Goal: Information Seeking & Learning: Learn about a topic

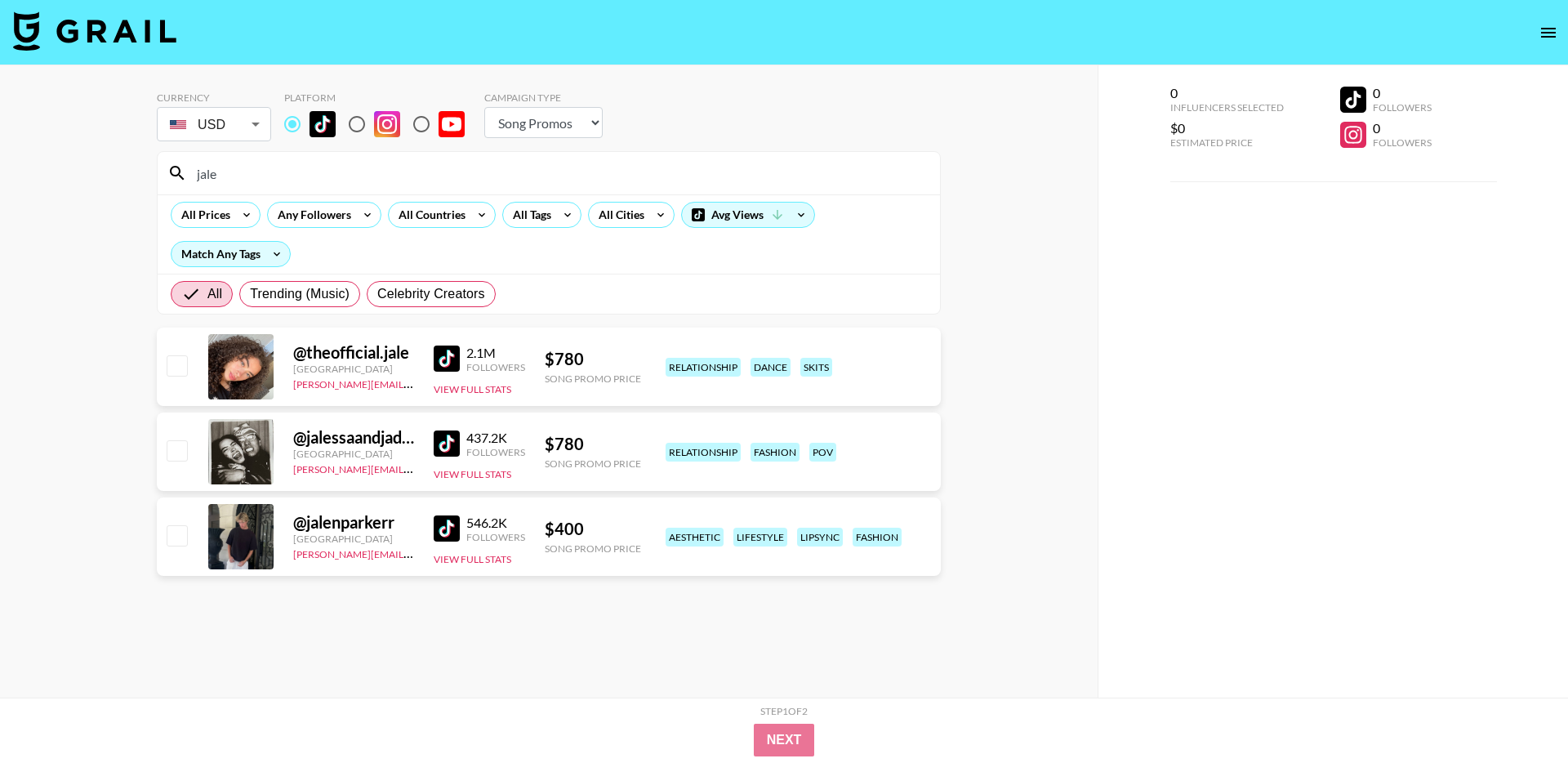
select select "Song"
click at [245, 127] on body "Currency USD USD ​ Platform Campaign Type Choose Type... Song Promos Brand Prom…" at bounding box center [784, 414] width 1568 height 829
click at [245, 127] on div at bounding box center [784, 382] width 1568 height 763
click at [232, 174] on input "jale" at bounding box center [559, 172] width 743 height 26
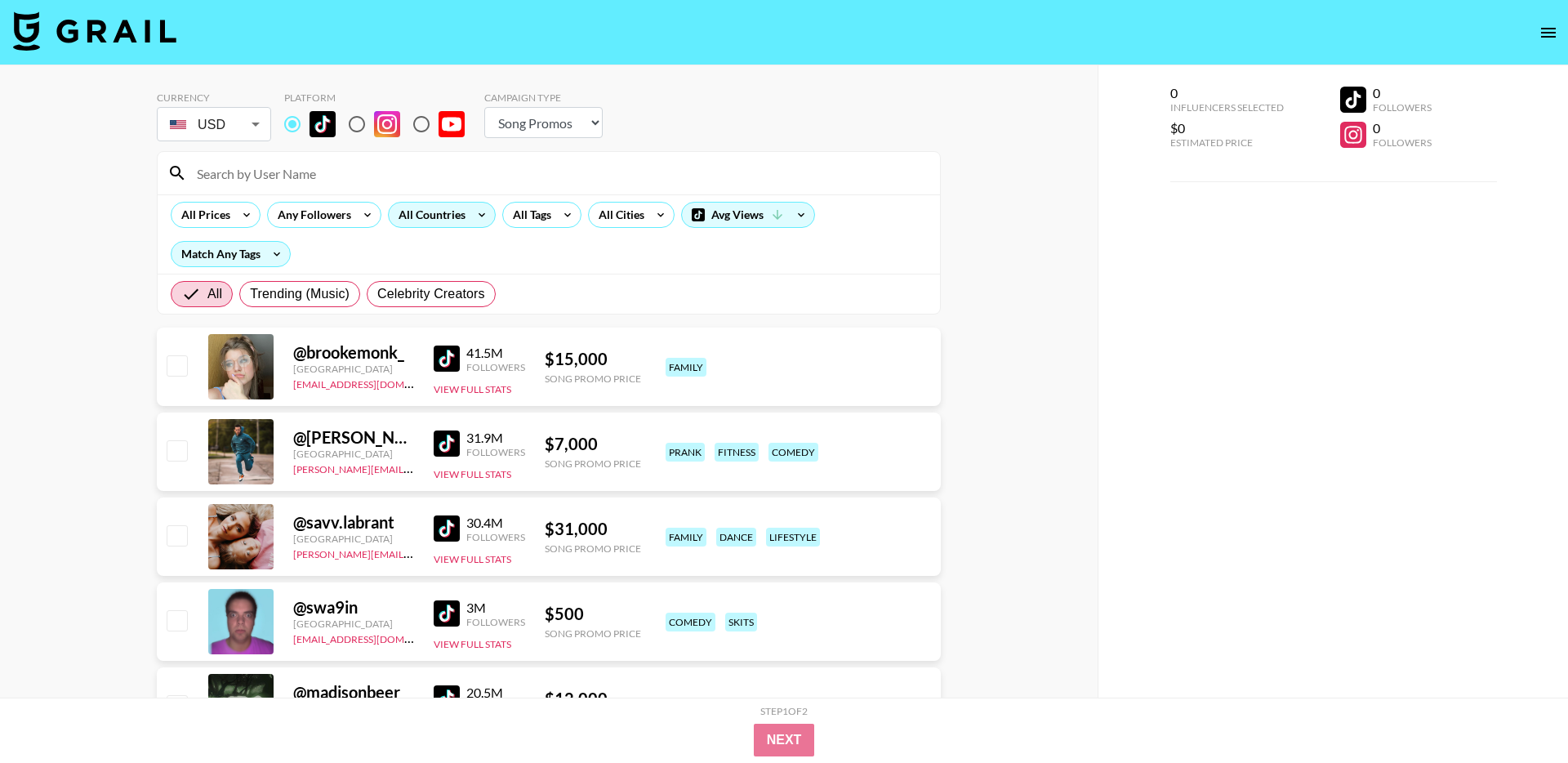
click at [474, 208] on icon at bounding box center [481, 215] width 26 height 25
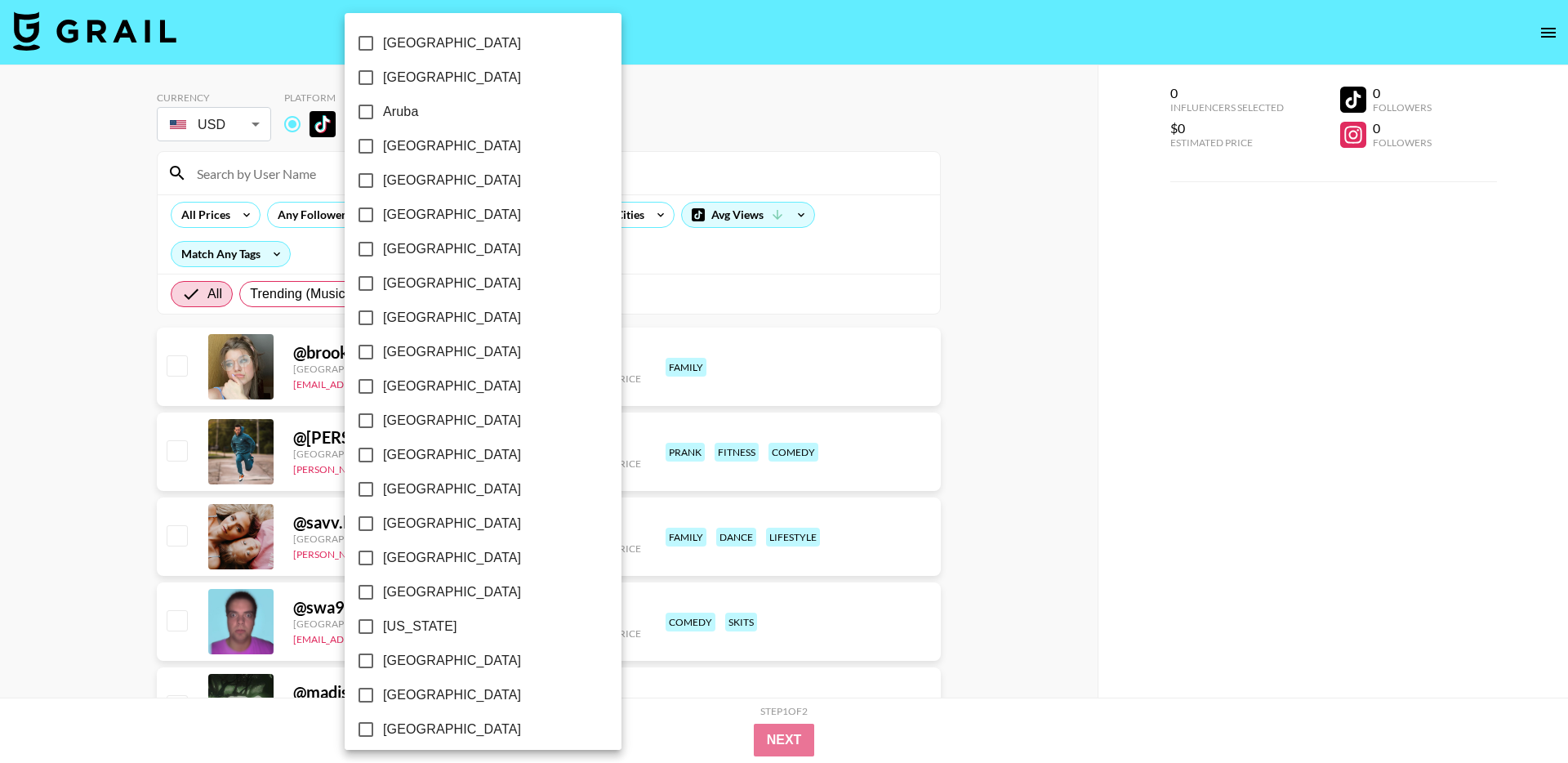
click at [385, 143] on span "[GEOGRAPHIC_DATA]" at bounding box center [452, 146] width 138 height 20
click at [383, 143] on input "[GEOGRAPHIC_DATA]" at bounding box center [366, 147] width 34 height 34
checkbox input "true"
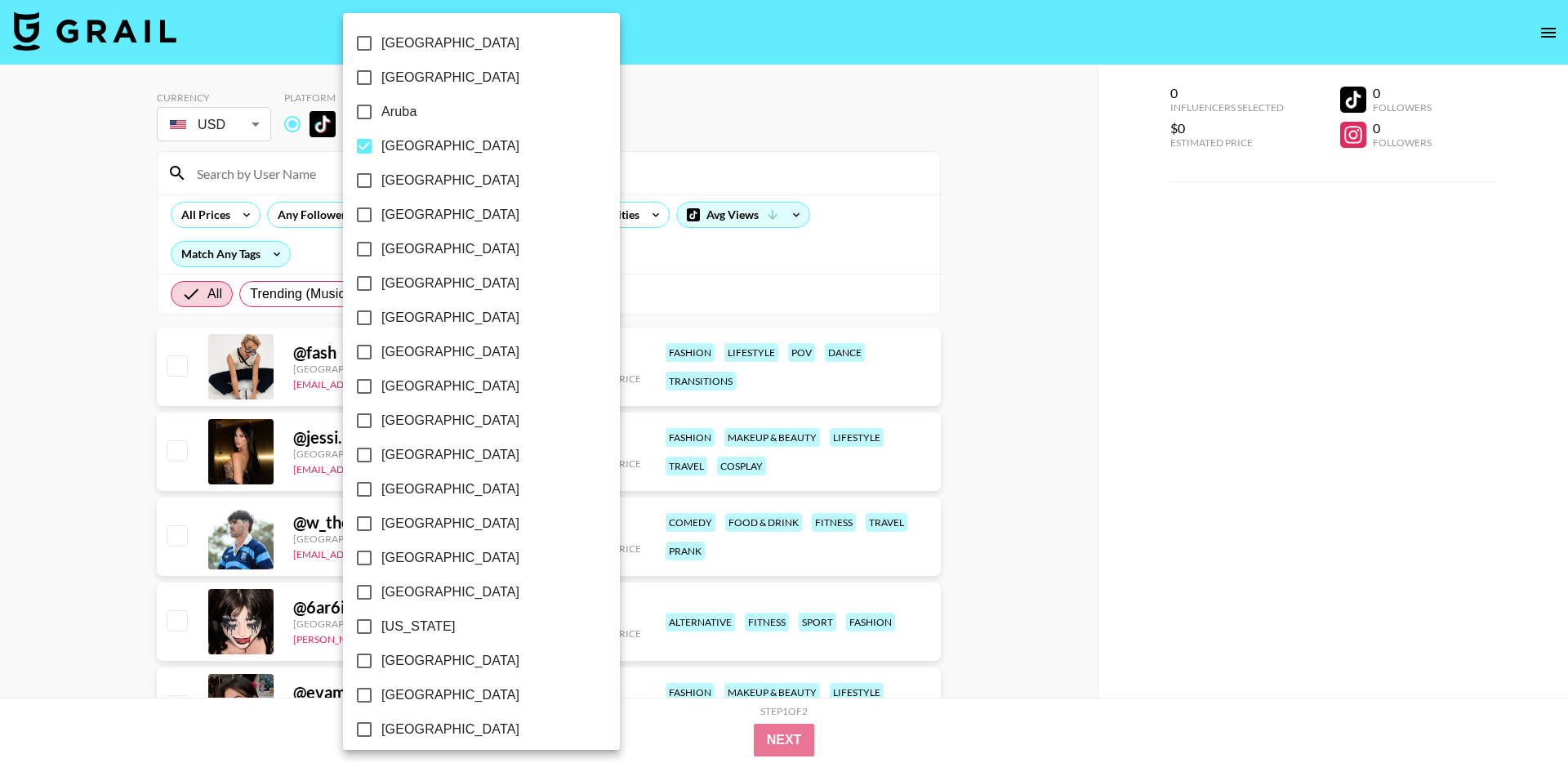
click at [721, 115] on div at bounding box center [784, 382] width 1568 height 763
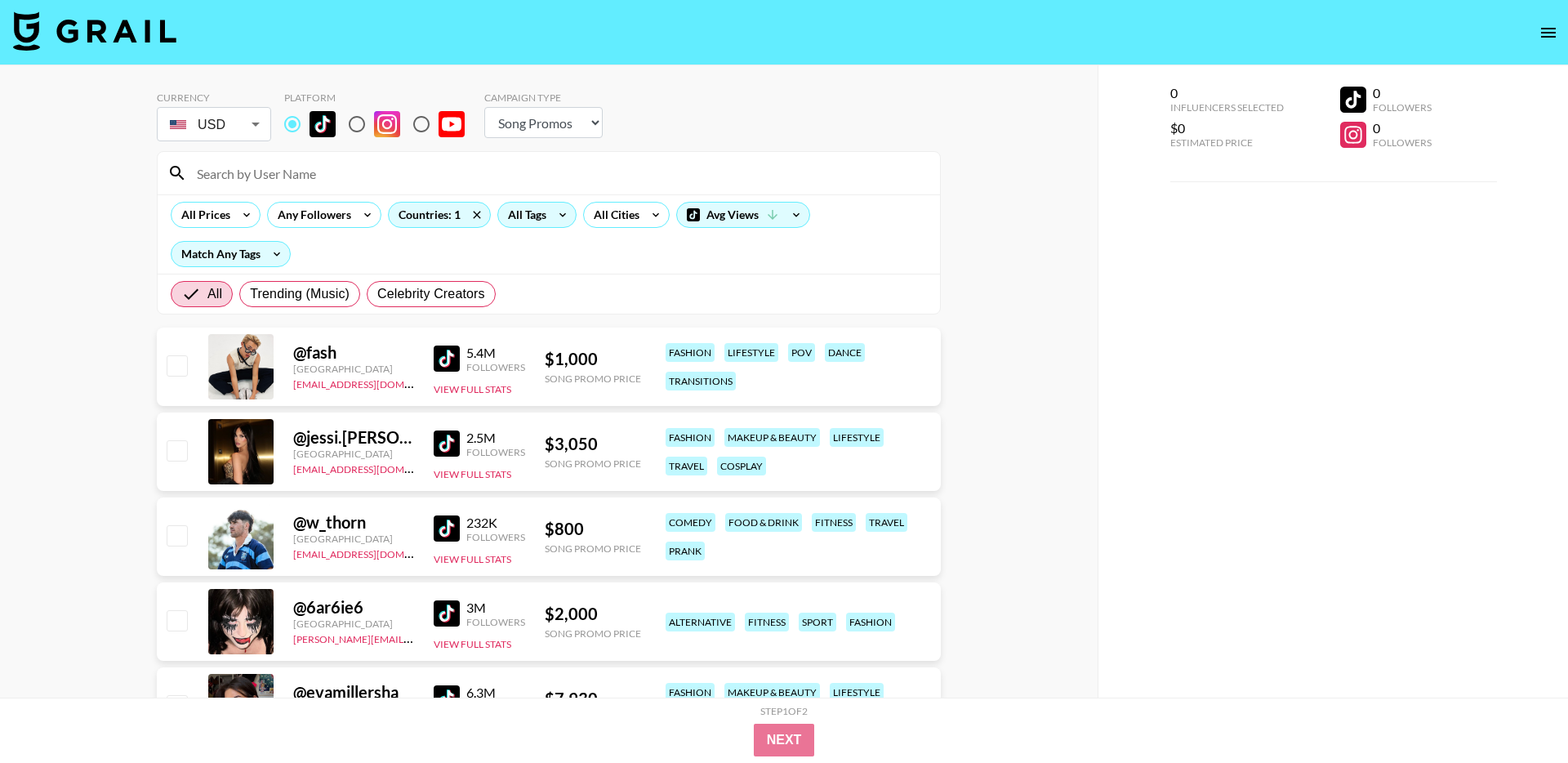
click at [539, 209] on div "All Tags" at bounding box center [524, 215] width 51 height 25
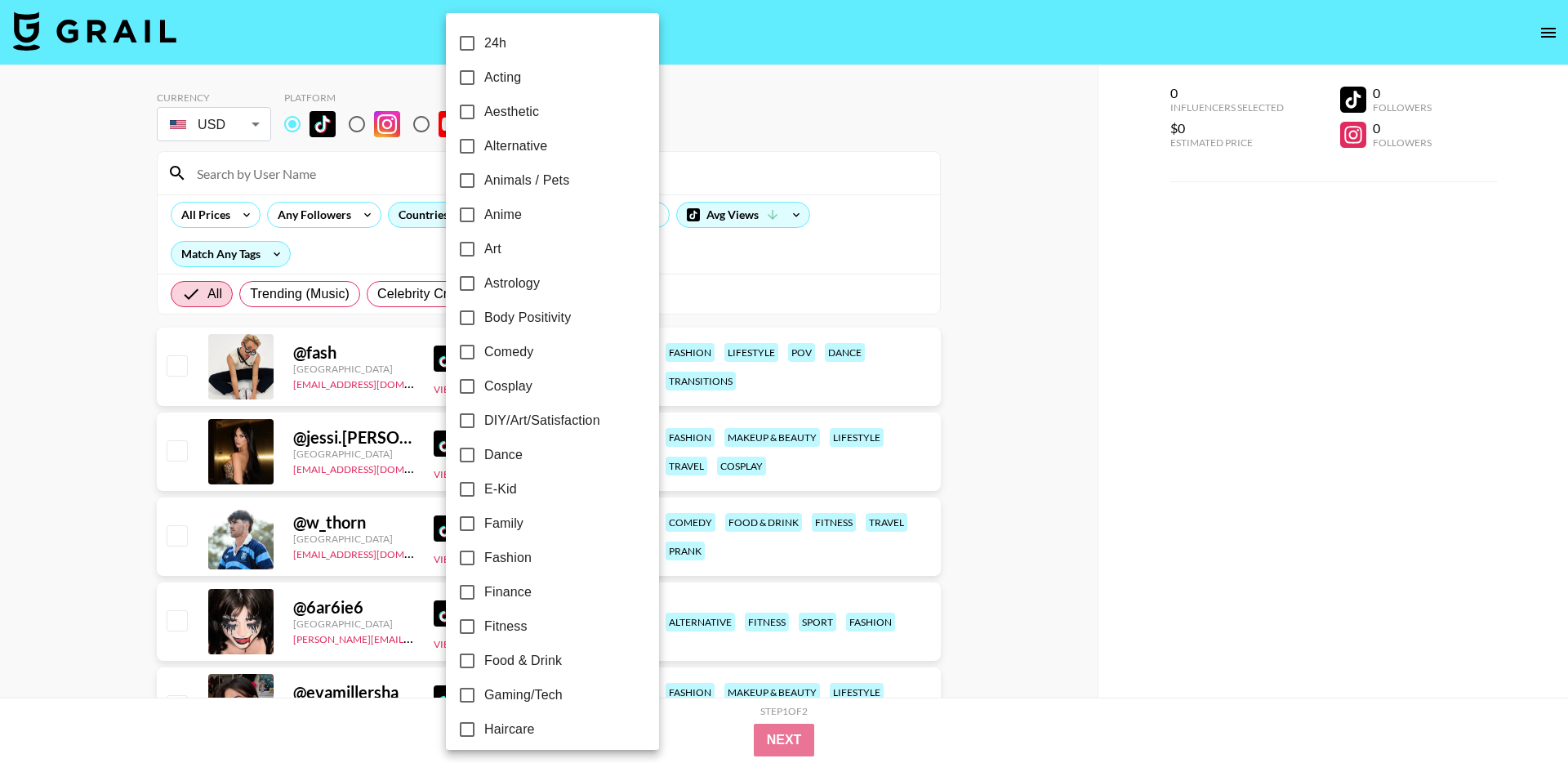
click at [497, 459] on span "Dance" at bounding box center [503, 455] width 38 height 20
click at [484, 459] on input "Dance" at bounding box center [467, 455] width 34 height 34
checkbox input "true"
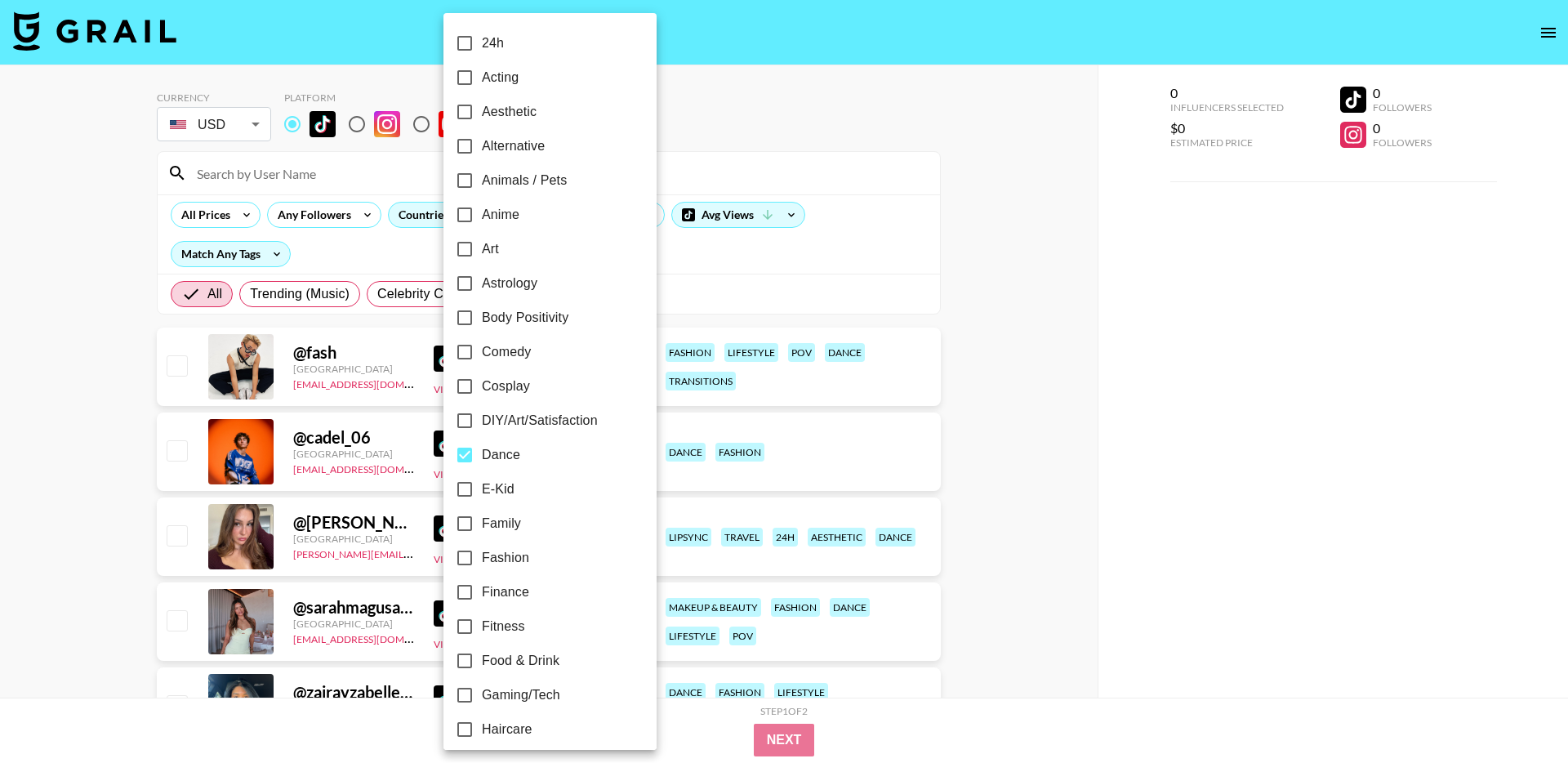
click at [987, 293] on div at bounding box center [784, 382] width 1568 height 763
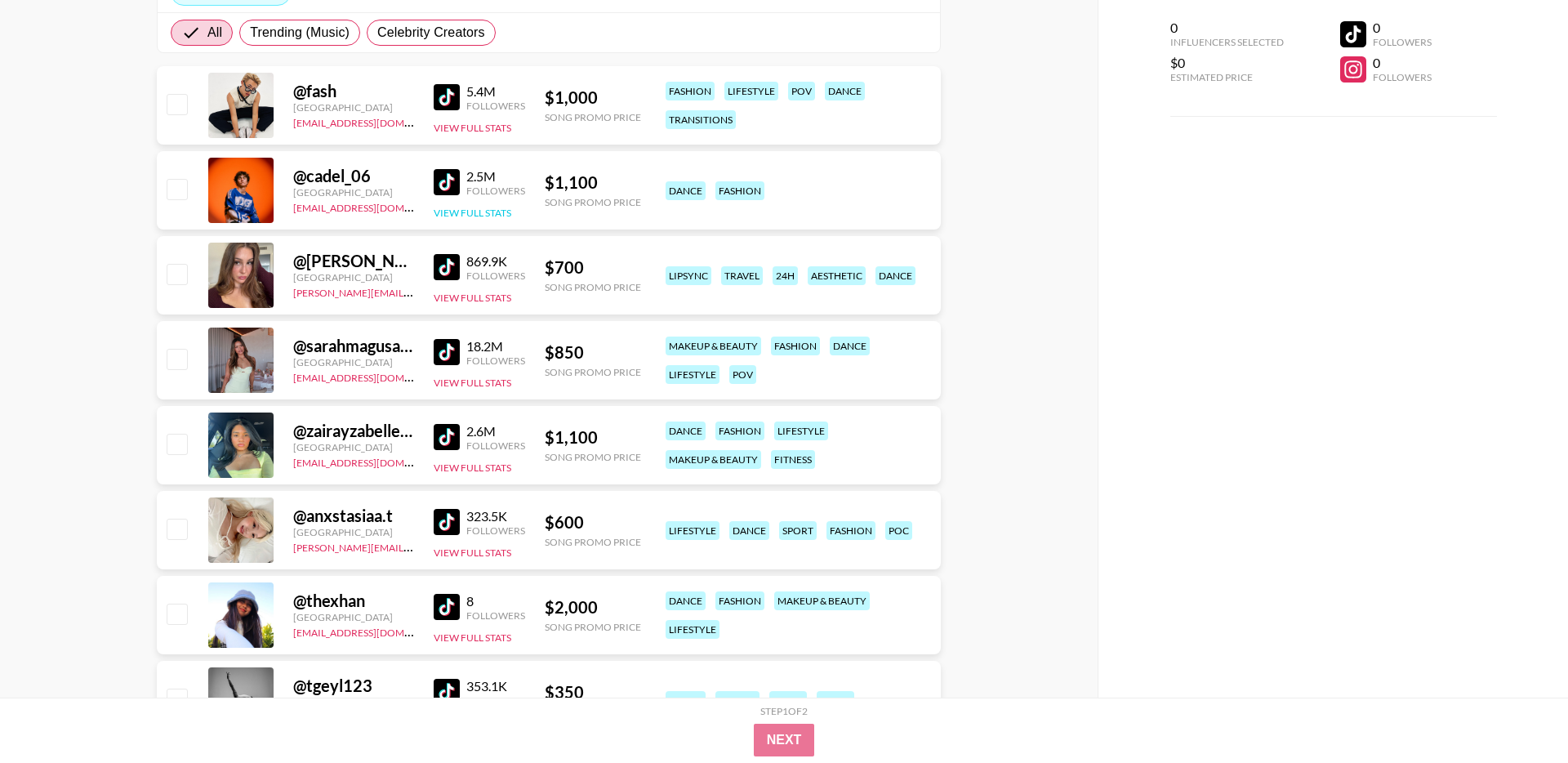
scroll to position [274, 0]
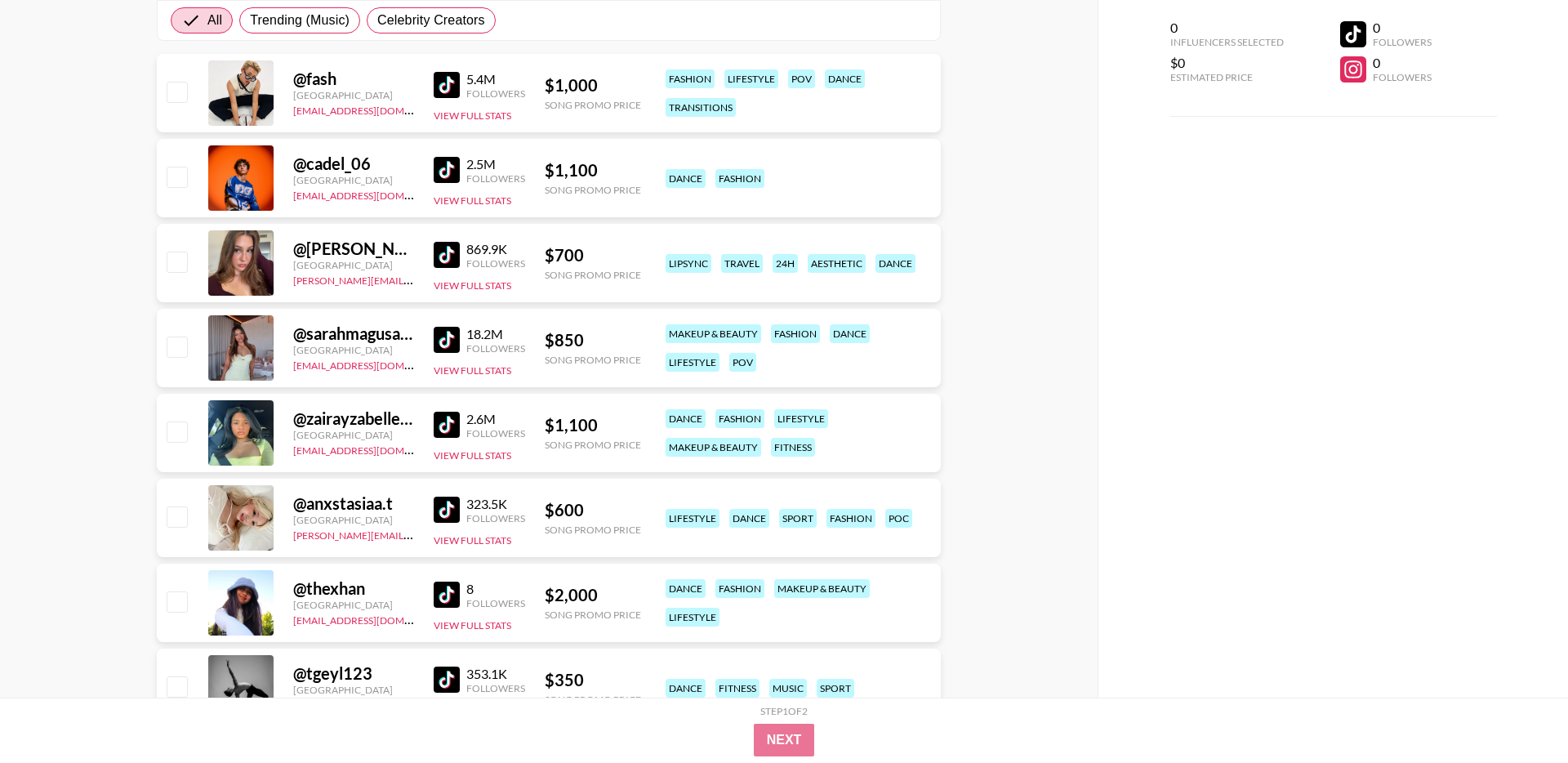
click at [443, 514] on img at bounding box center [446, 509] width 26 height 26
click at [447, 436] on img at bounding box center [446, 424] width 26 height 26
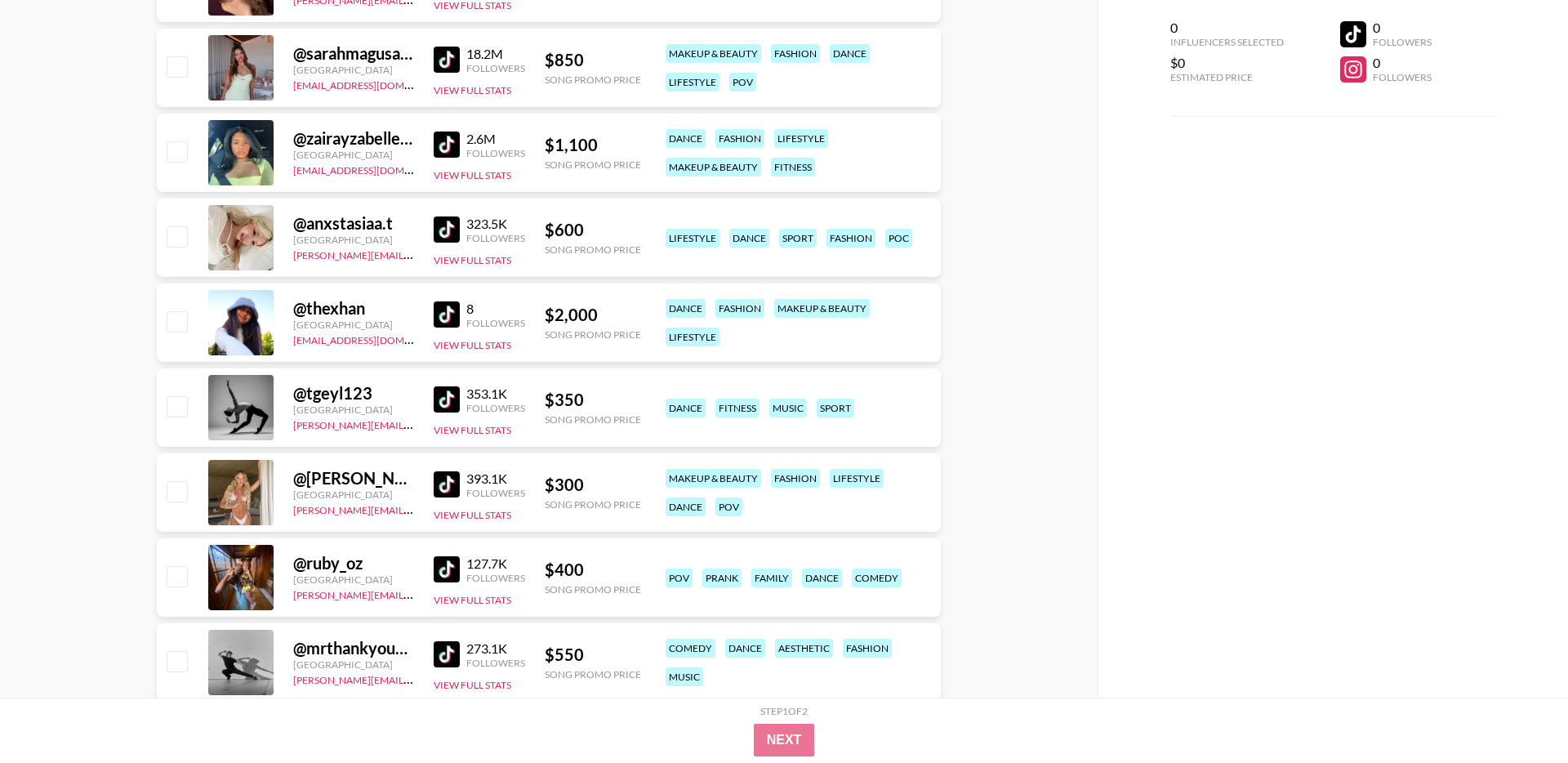
scroll to position [563, 0]
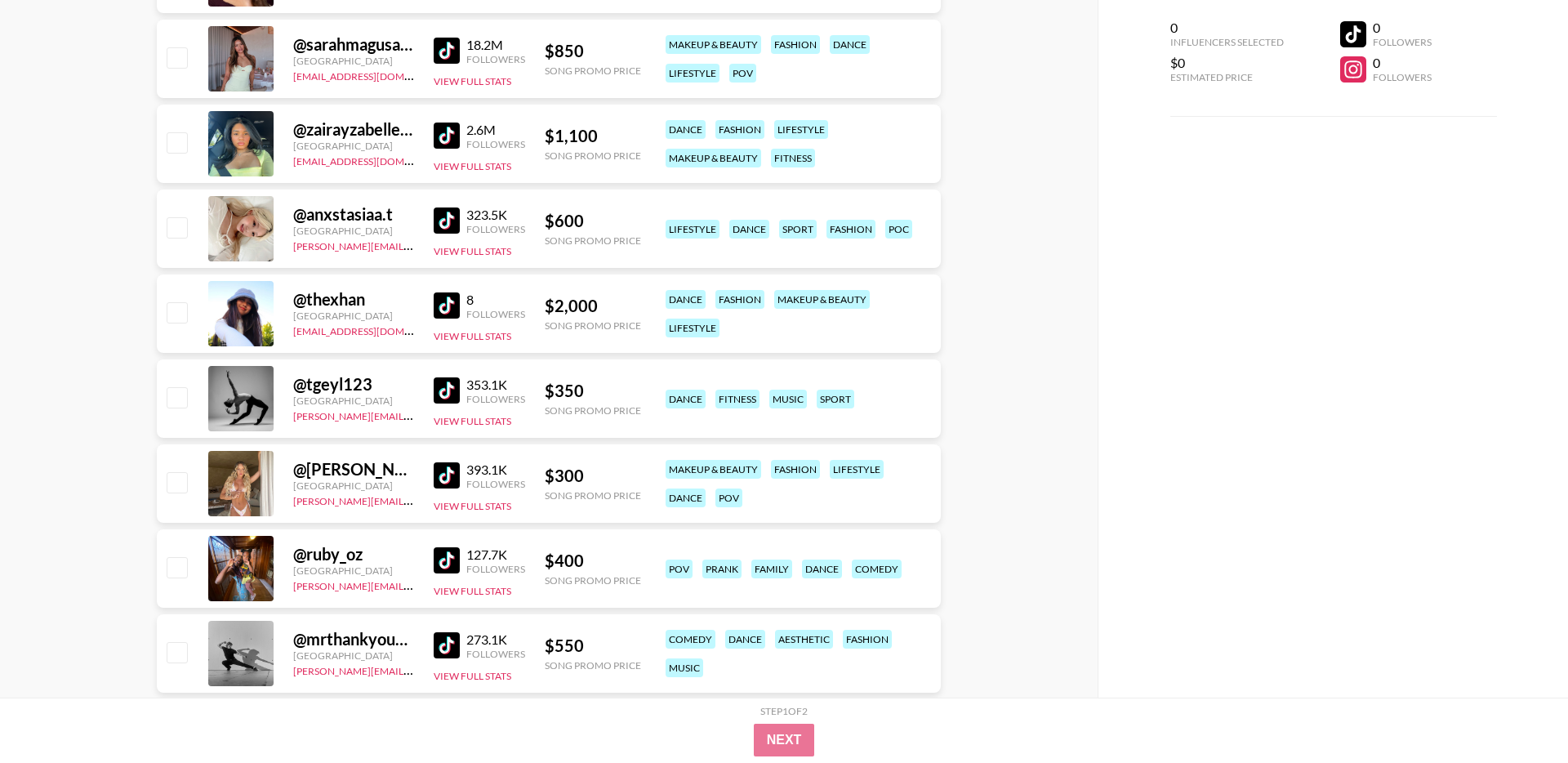
click at [456, 390] on img at bounding box center [446, 390] width 26 height 26
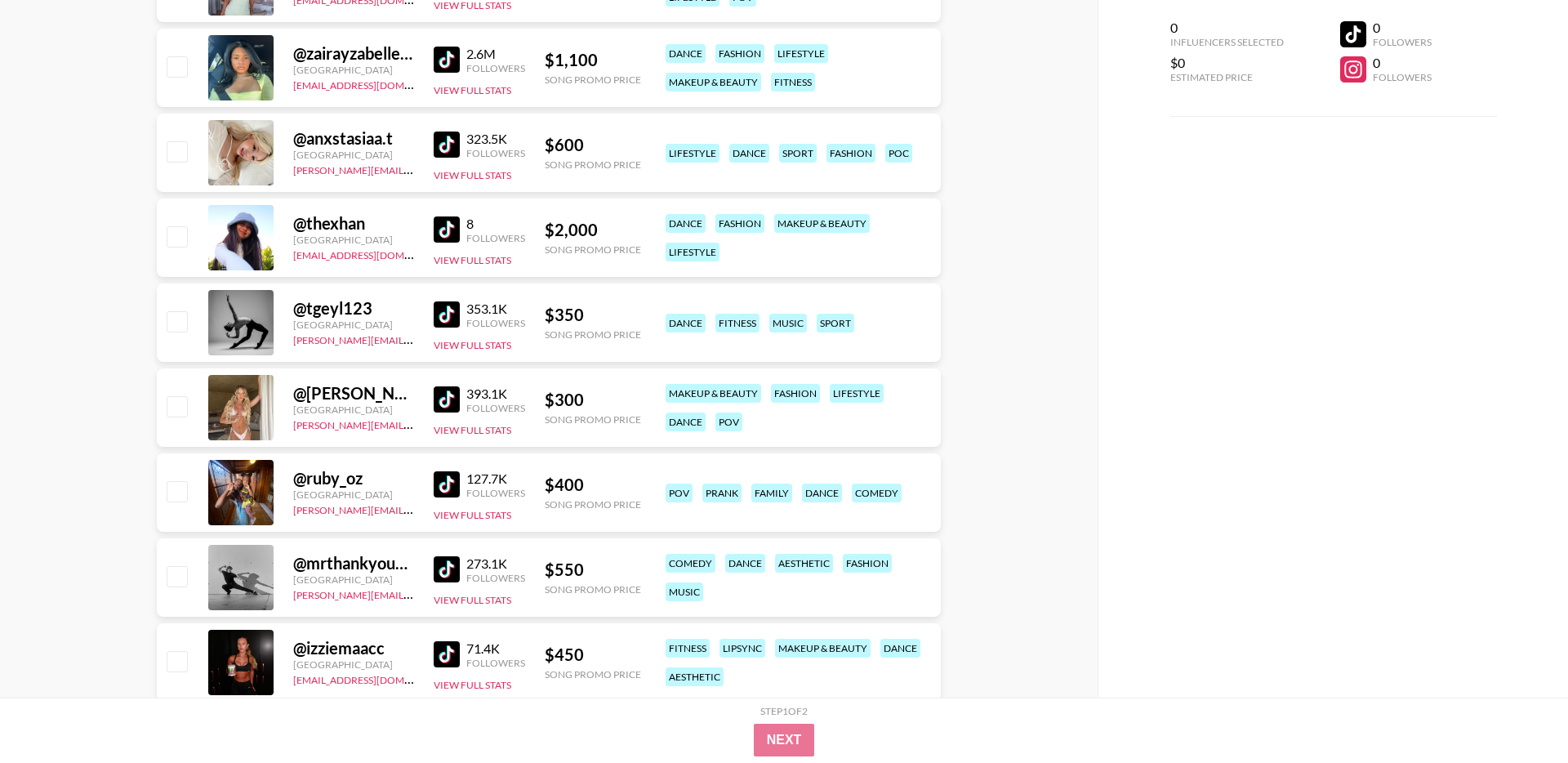
scroll to position [637, 0]
click at [443, 402] on img at bounding box center [446, 400] width 26 height 26
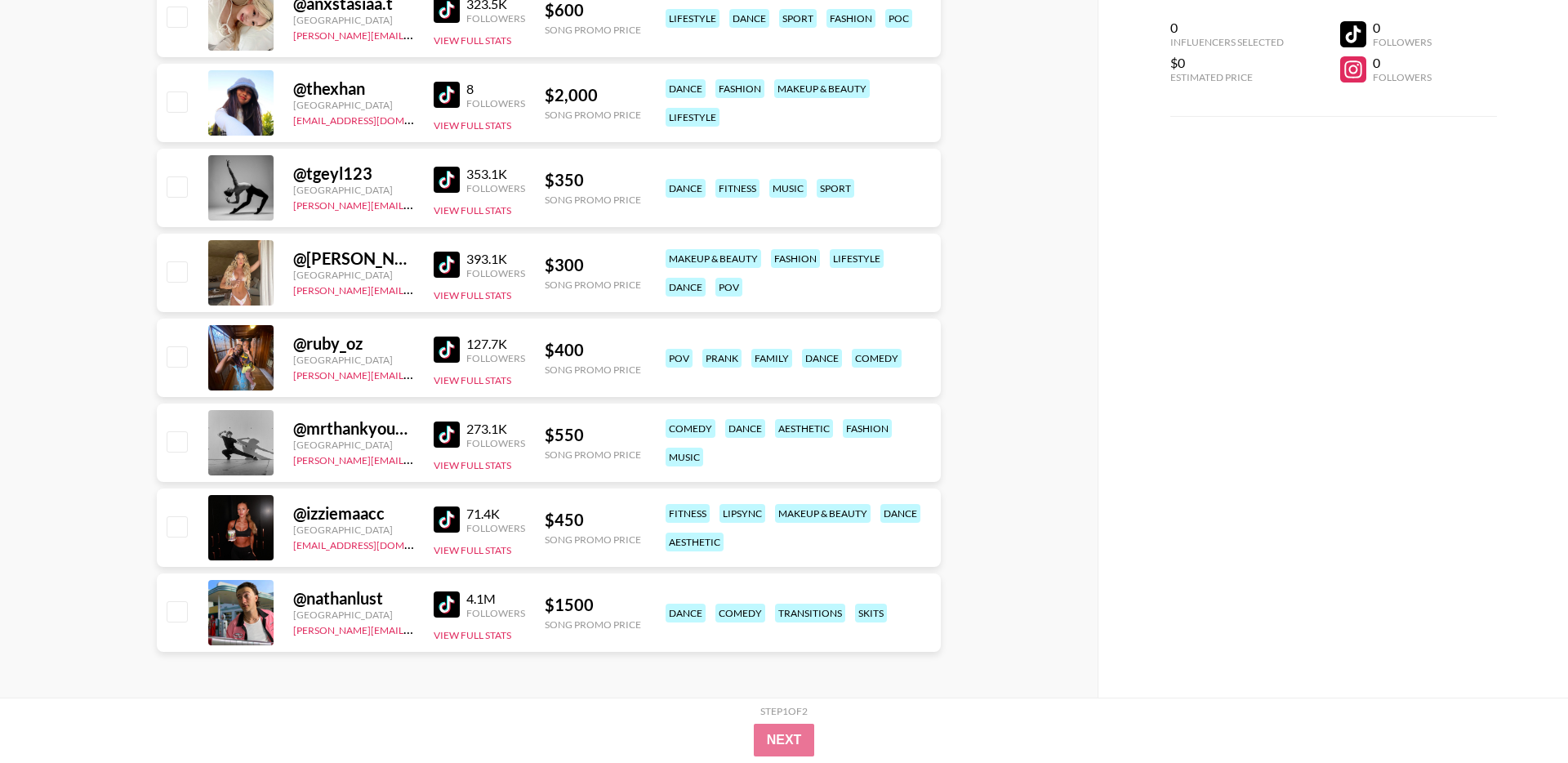
scroll to position [773, 0]
click at [447, 521] on img at bounding box center [446, 518] width 26 height 26
click at [447, 436] on img at bounding box center [446, 434] width 26 height 26
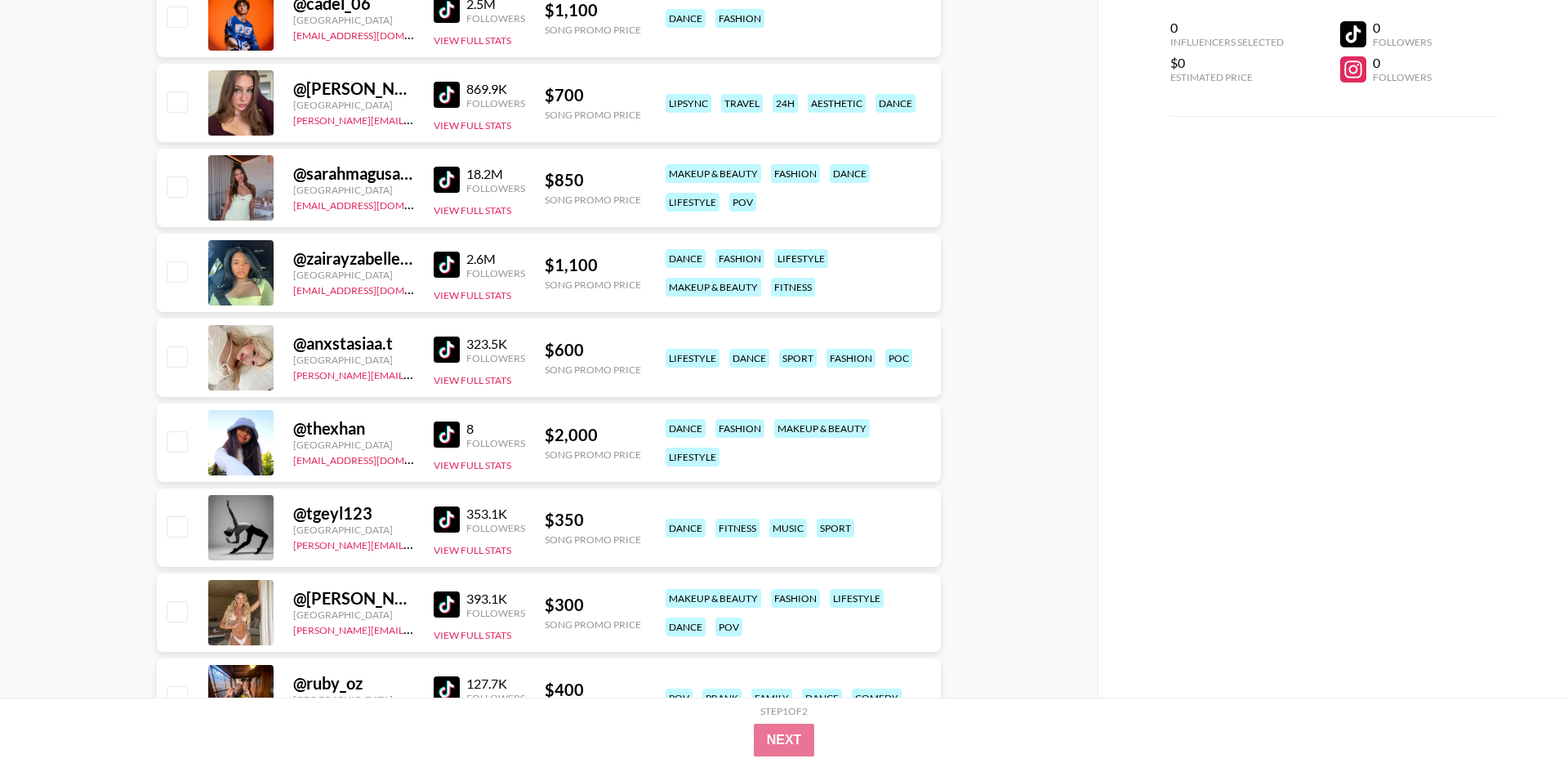
scroll to position [432, 0]
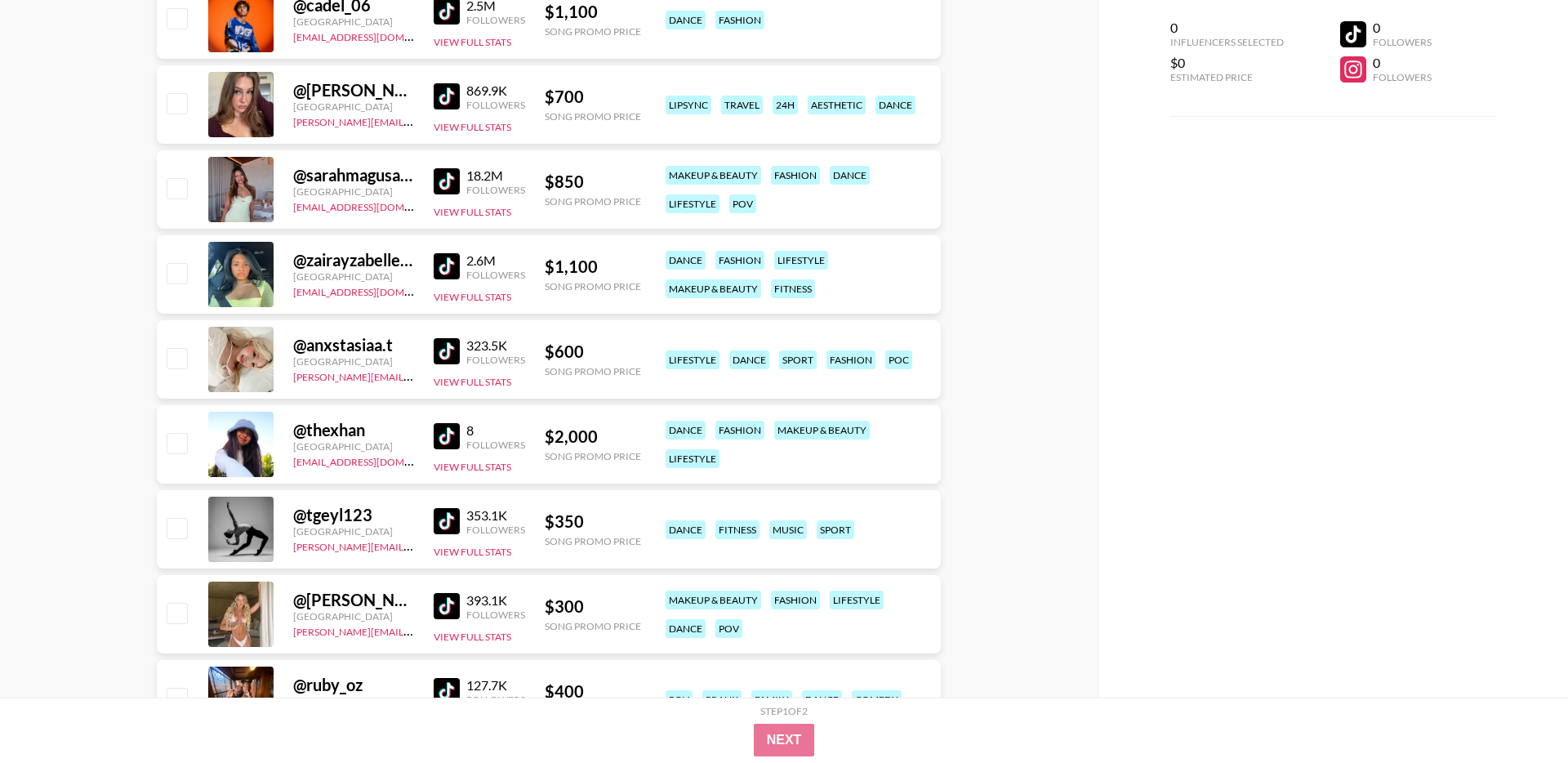
click at [441, 186] on img at bounding box center [446, 181] width 26 height 26
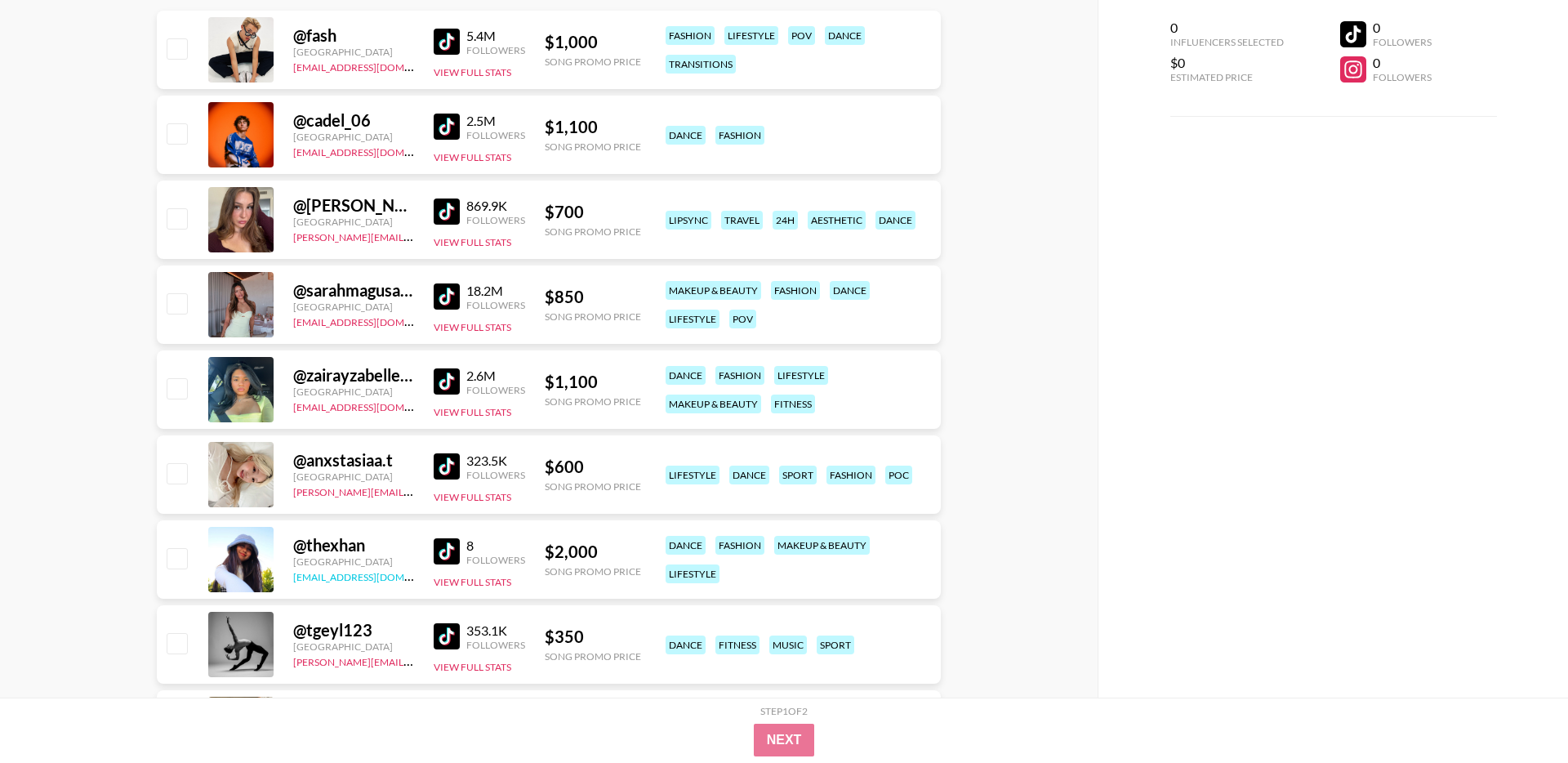
scroll to position [309, 0]
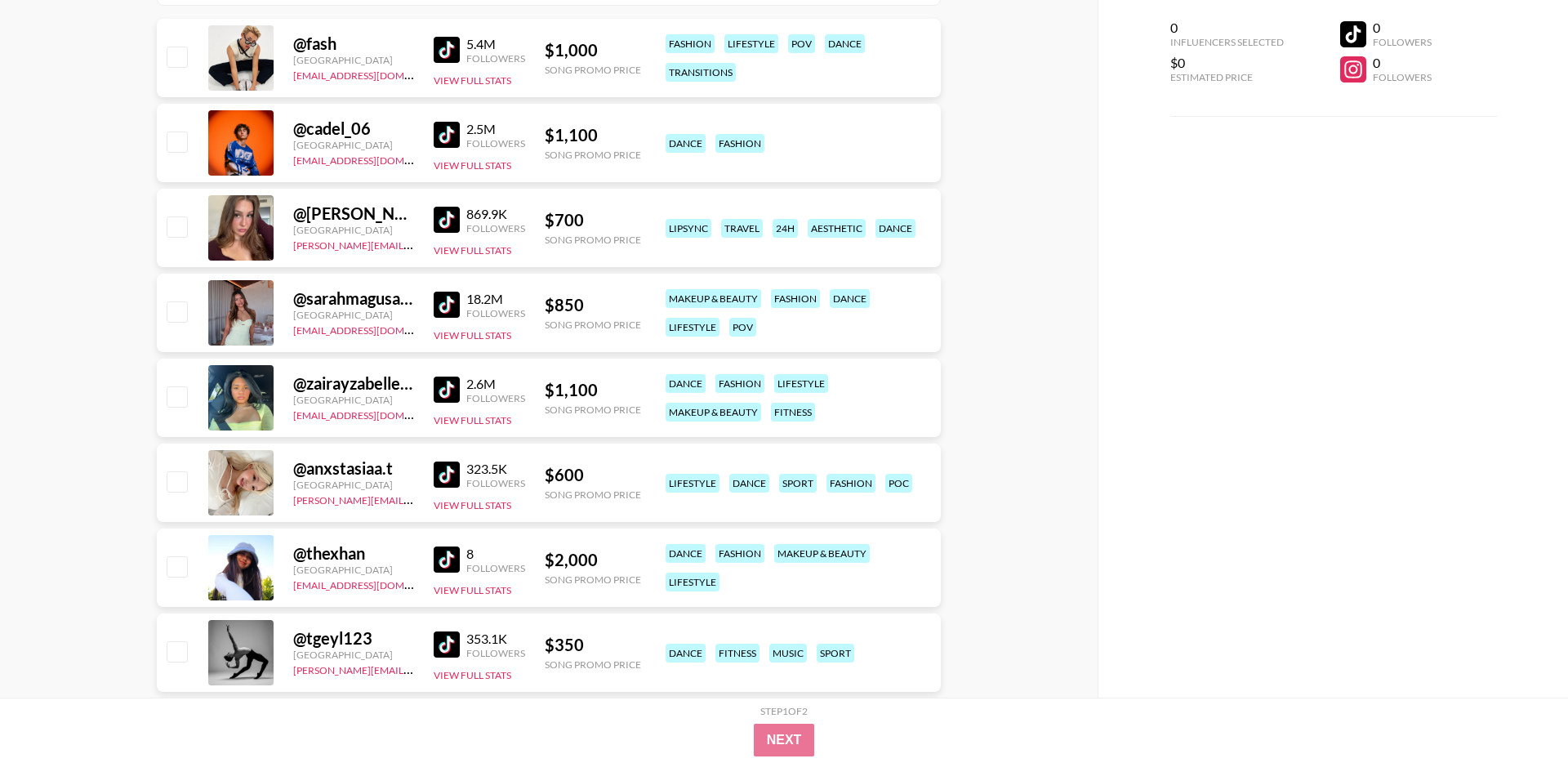
click at [440, 224] on img at bounding box center [446, 219] width 26 height 26
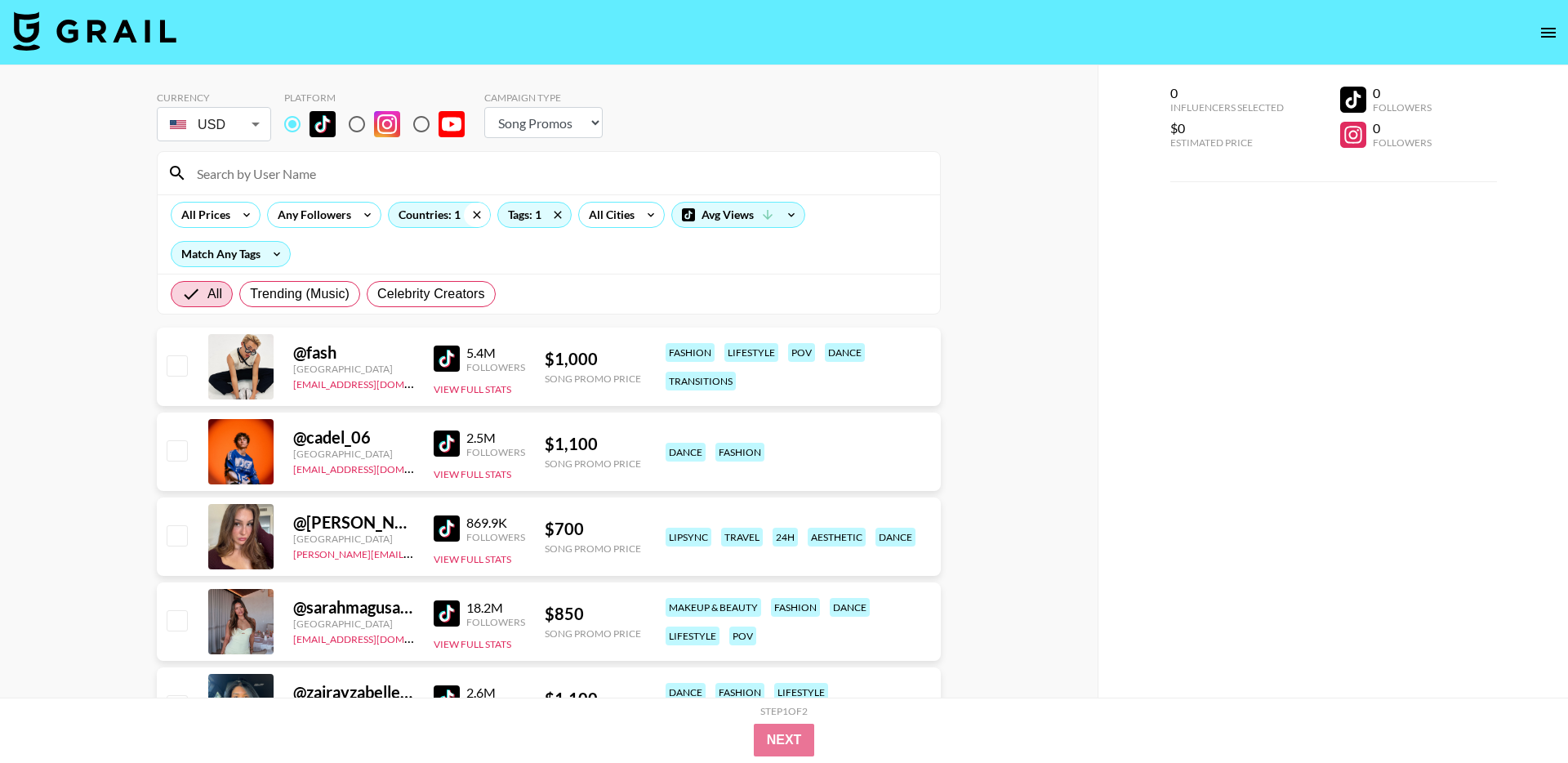
click at [470, 212] on icon at bounding box center [477, 215] width 26 height 25
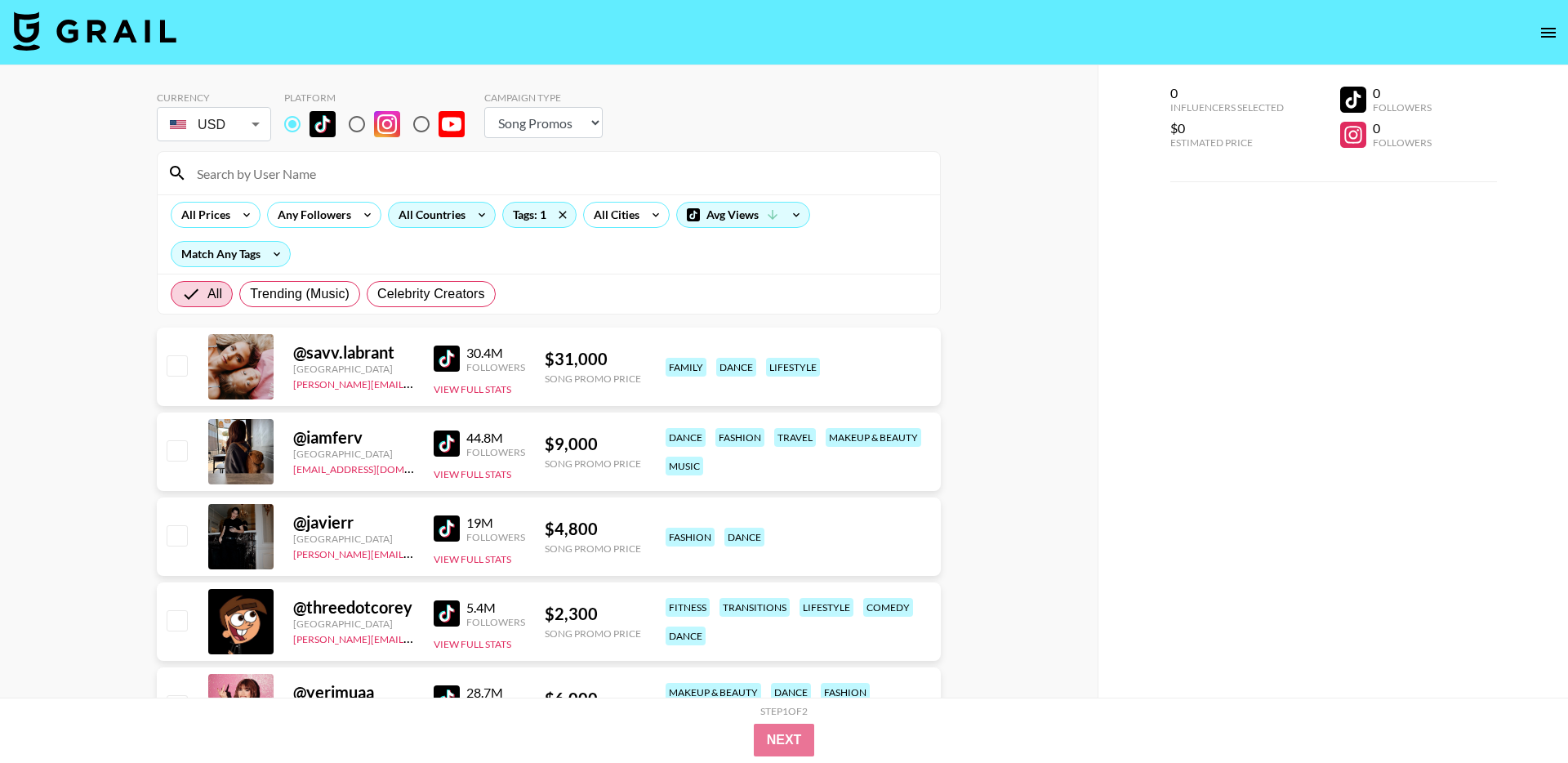
click at [470, 213] on icon at bounding box center [481, 215] width 26 height 25
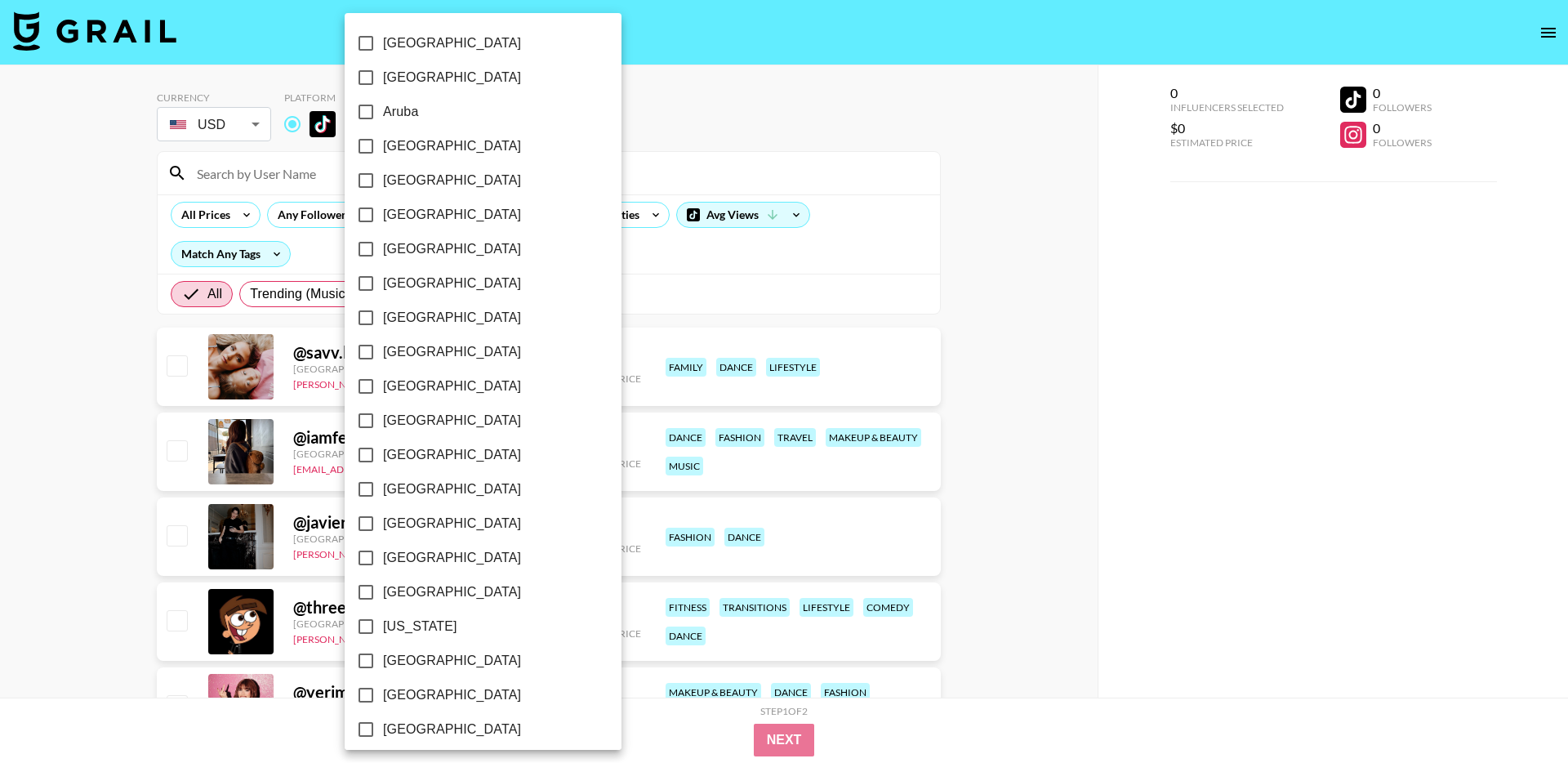
click at [398, 318] on span "[GEOGRAPHIC_DATA]" at bounding box center [452, 318] width 138 height 20
click at [383, 318] on input "[GEOGRAPHIC_DATA]" at bounding box center [366, 318] width 34 height 34
checkbox input "true"
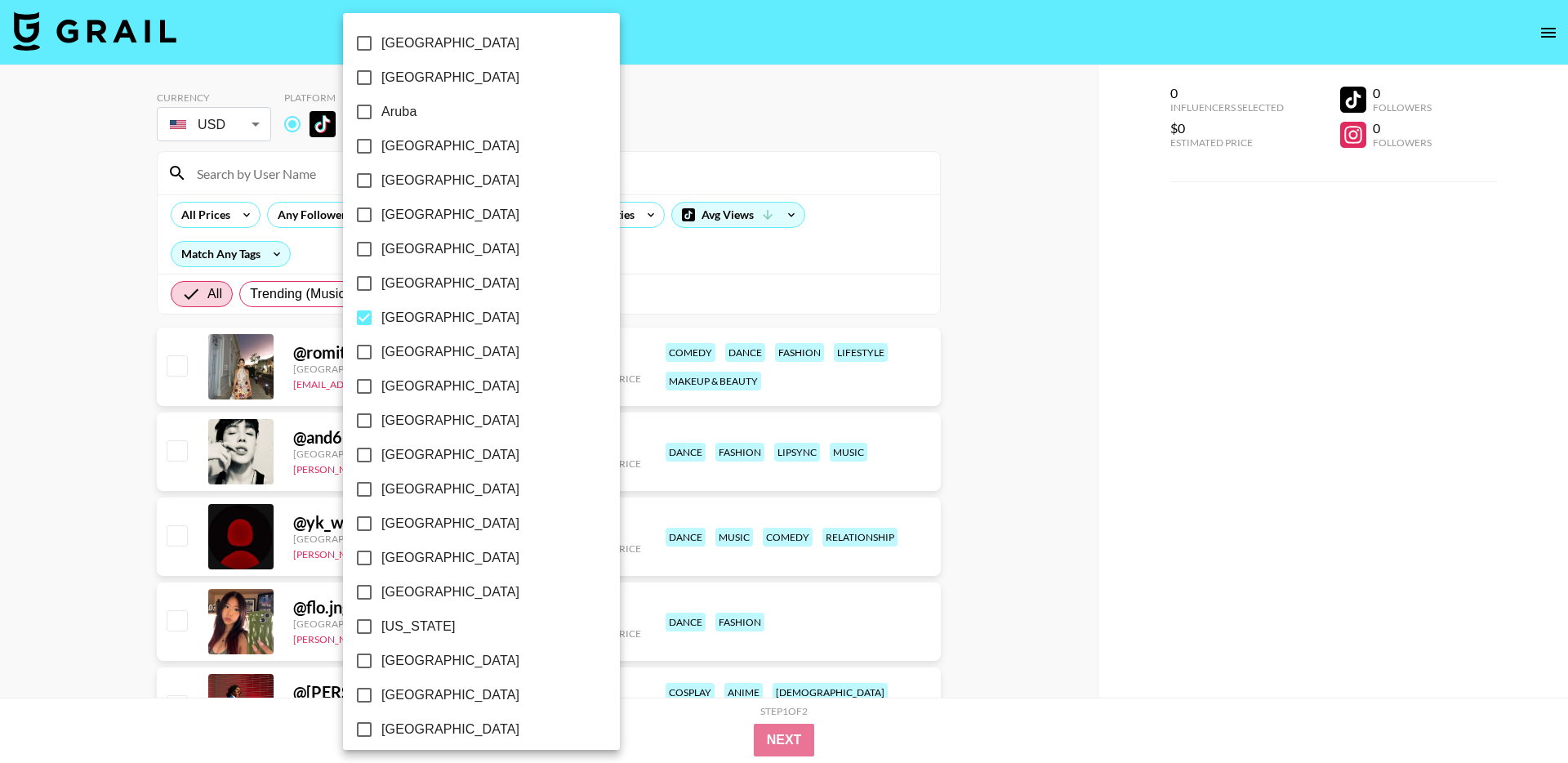
click at [115, 415] on div at bounding box center [784, 382] width 1568 height 763
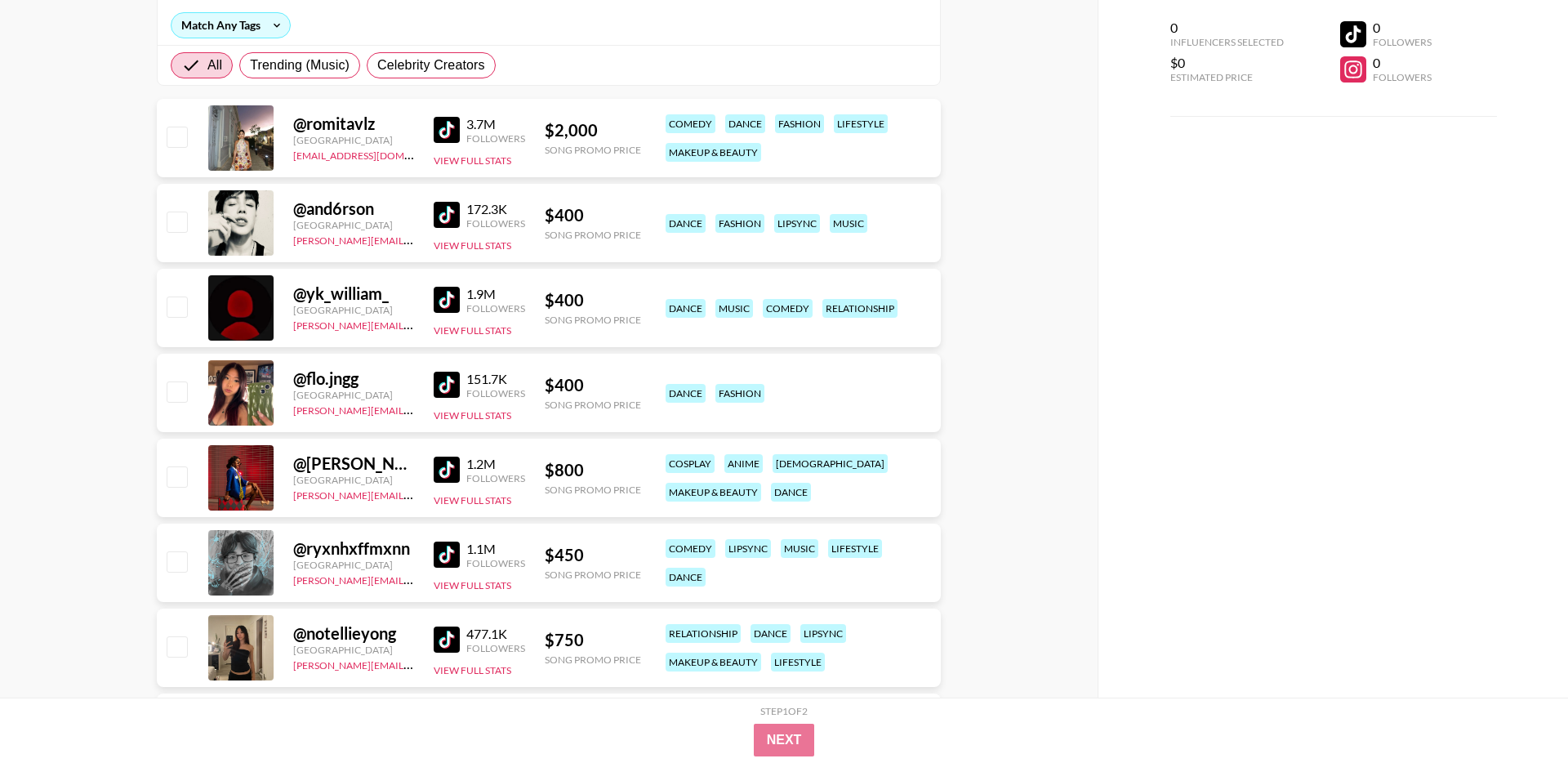
scroll to position [234, 0]
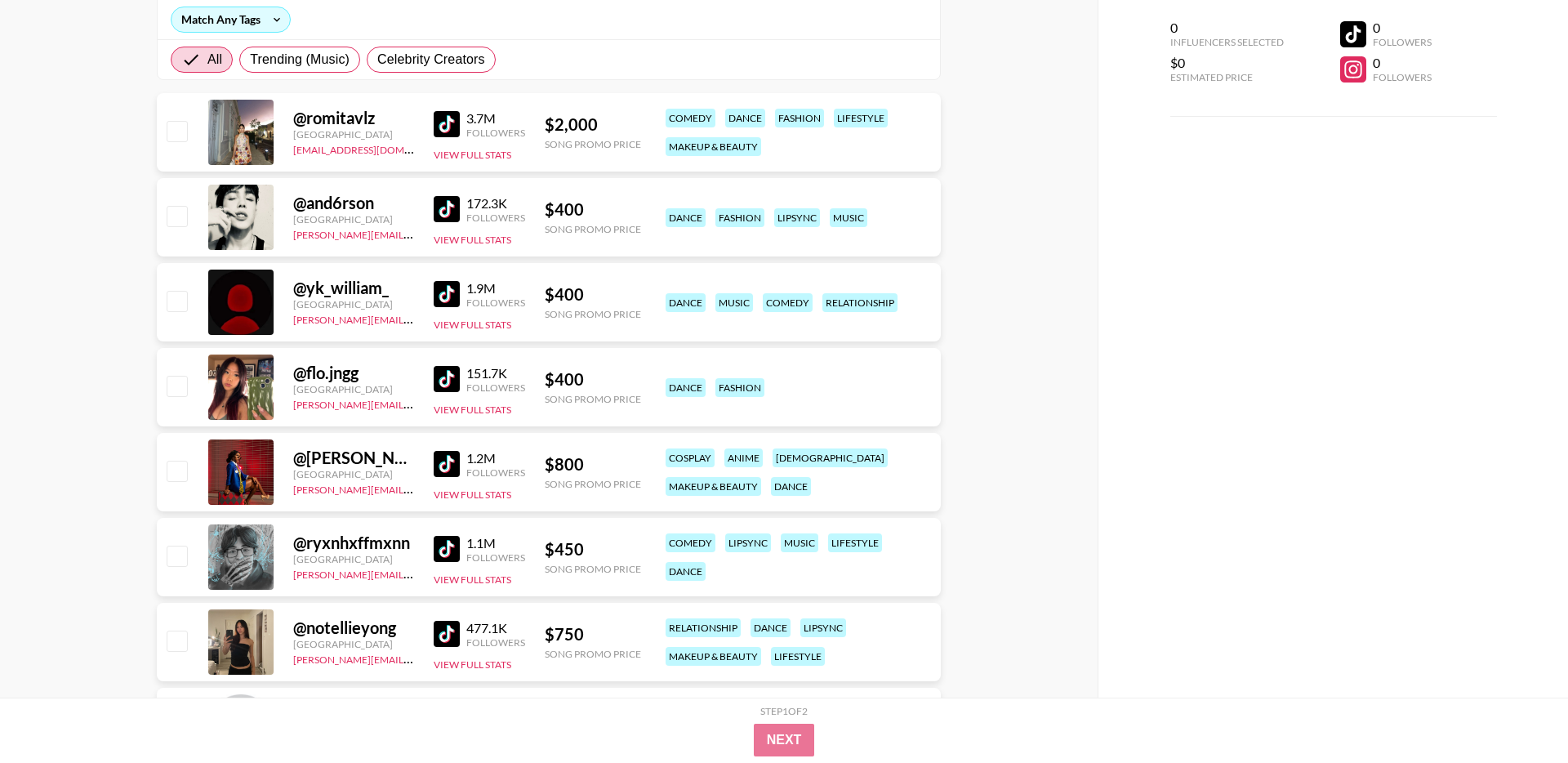
click at [451, 374] on img at bounding box center [446, 379] width 26 height 26
click at [443, 459] on img at bounding box center [446, 463] width 26 height 26
